Goal: Browse casually

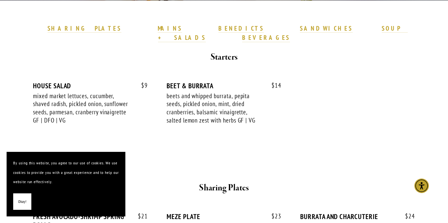
scroll to position [196, 0]
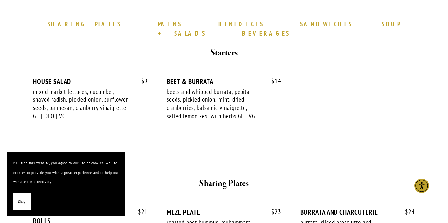
click at [24, 205] on span "Okay!" at bounding box center [22, 202] width 8 height 10
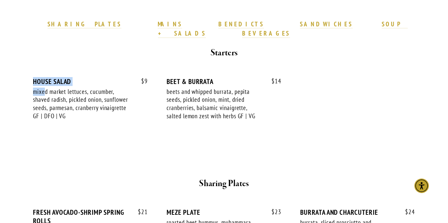
drag, startPoint x: 30, startPoint y: 70, endPoint x: 44, endPoint y: 82, distance: 18.5
click at [44, 82] on div "$ 9 HOUSE SALAD mixed market lettuces, cucumber, shaved radish, pickled onion, …" at bounding box center [223, 102] width 393 height 73
click at [94, 110] on div "mixed market lettuces, cucumber, shaved radish, pickled onion, sunflower seeds,…" at bounding box center [81, 104] width 96 height 33
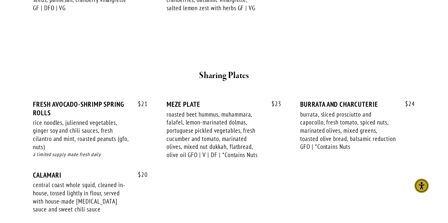
scroll to position [311, 0]
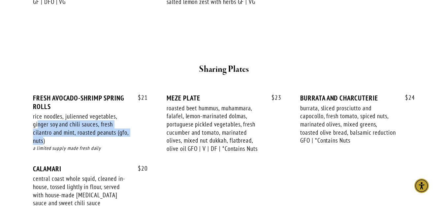
drag, startPoint x: 56, startPoint y: 134, endPoint x: 38, endPoint y: 117, distance: 24.7
click at [38, 117] on div "rice noodles, julienned vegetables, ginger soy and chili sauces, fresh cilantro…" at bounding box center [81, 128] width 96 height 33
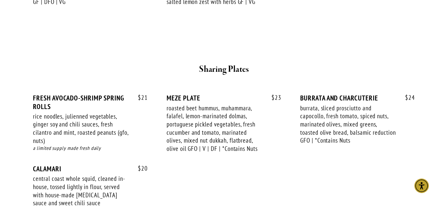
click at [35, 102] on div "$ 21 FRESH AVOCADO-SHRIMP SPRING ROLLS rice noodles, julienned vegetables, ging…" at bounding box center [90, 129] width 115 height 71
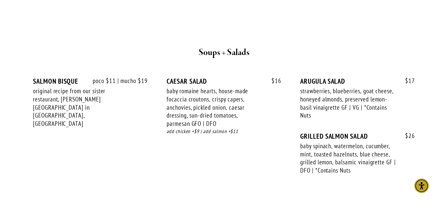
scroll to position [1174, 0]
drag, startPoint x: 273, startPoint y: 135, endPoint x: 225, endPoint y: 117, distance: 51.6
click at [225, 117] on div "$ 16 [PERSON_NAME] SALAD baby romaine hearts, house-made focaccia croutons, cri…" at bounding box center [223, 112] width 115 height 71
click at [195, 146] on div "poco $11 | mucho $19 SALMON BISQUE original recipe from our sister restaurant, …" at bounding box center [224, 132] width 382 height 110
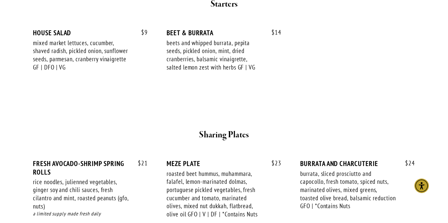
scroll to position [246, 0]
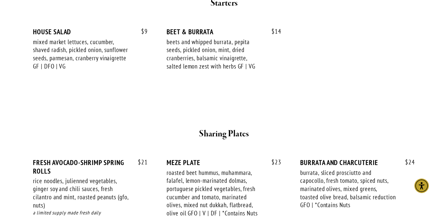
click at [208, 128] on strong "Sharing Plates" at bounding box center [224, 134] width 50 height 12
click at [189, 127] on h2 "Sharing Plates" at bounding box center [223, 134] width 359 height 14
